Goal: Task Accomplishment & Management: Manage account settings

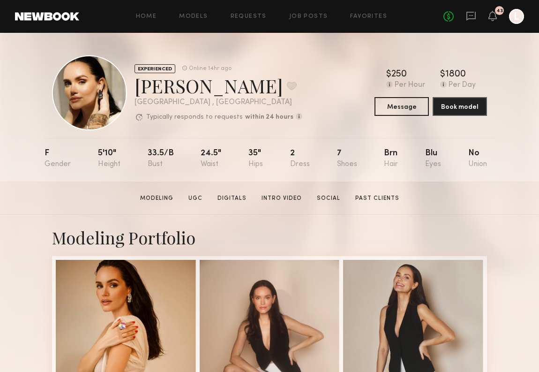
click at [509, 16] on div at bounding box center [516, 16] width 15 height 15
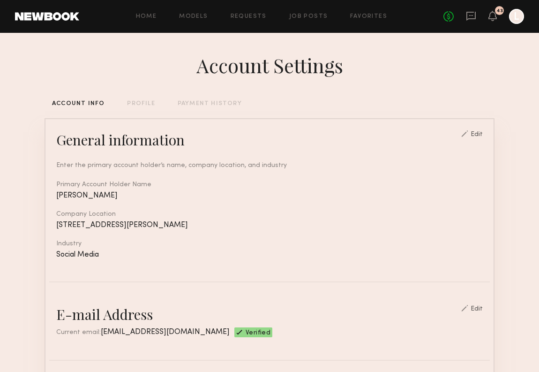
click at [215, 103] on div "PAYMENT HISTORY" at bounding box center [210, 104] width 64 height 6
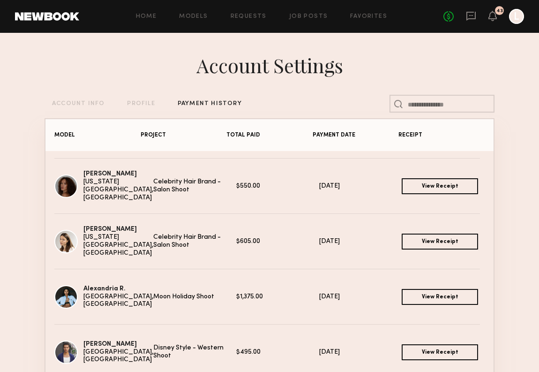
scroll to position [551, 0]
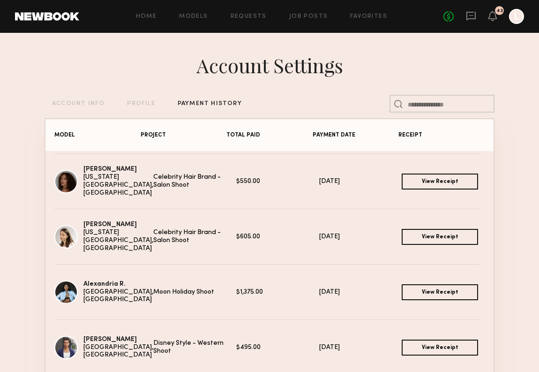
drag, startPoint x: 252, startPoint y: 290, endPoint x: 230, endPoint y: 291, distance: 21.6
click at [236, 291] on div "$1,375.00" at bounding box center [277, 292] width 83 height 8
click at [426, 295] on link "View Receipt" at bounding box center [440, 292] width 76 height 16
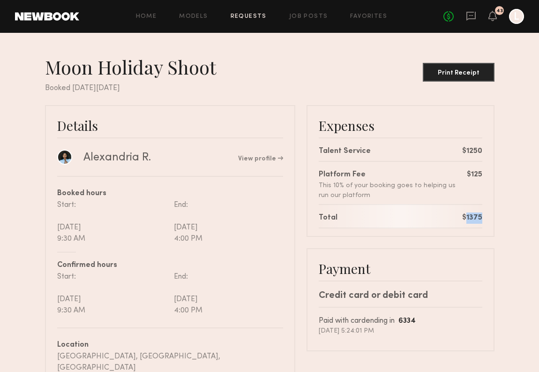
drag, startPoint x: 484, startPoint y: 217, endPoint x: 467, endPoint y: 217, distance: 17.8
click at [467, 217] on div "Expenses Talent Service $1250 Platform Fee This 10% of your booking goes to hel…" at bounding box center [401, 171] width 188 height 132
copy div "1375"
